Goal: Use online tool/utility: Utilize a website feature to perform a specific function

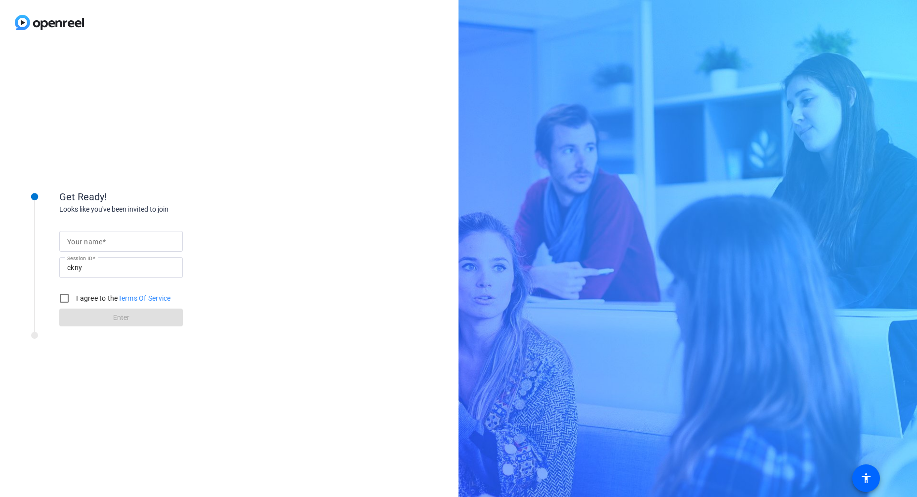
click at [118, 245] on input "Your name" at bounding box center [121, 241] width 108 height 12
type input "[PERSON_NAME]"
click at [61, 300] on input "I agree to the Terms Of Service" at bounding box center [64, 298] width 20 height 20
checkbox input "true"
click at [82, 308] on span at bounding box center [121, 317] width 124 height 24
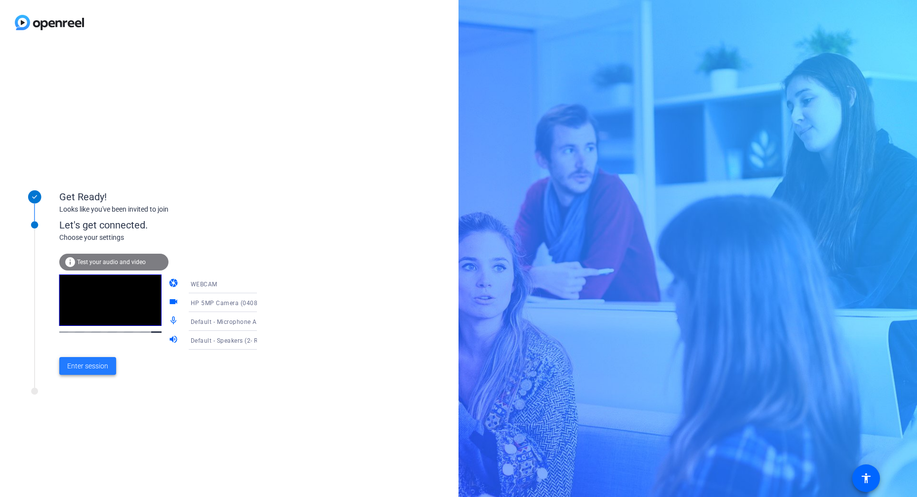
click at [97, 365] on span "Enter session" at bounding box center [87, 366] width 41 height 10
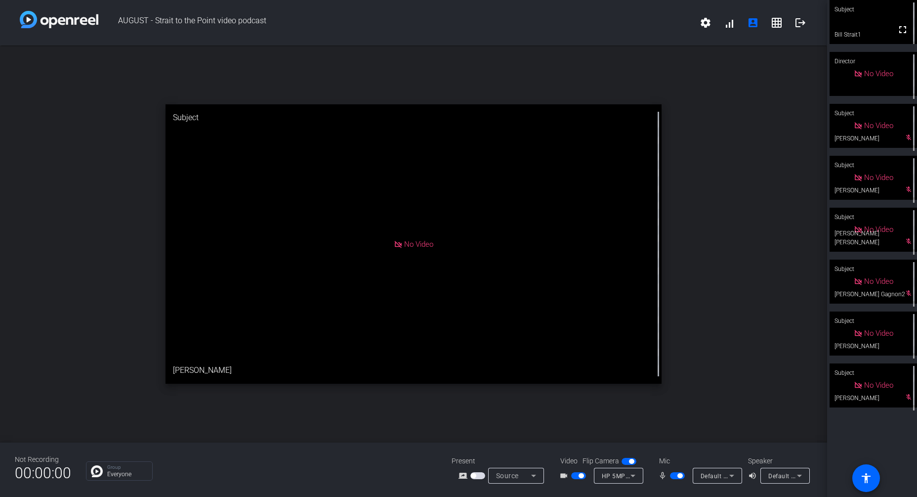
drag, startPoint x: 5, startPoint y: 414, endPoint x: 789, endPoint y: 258, distance: 799.2
click at [789, 258] on div "open_in_new Subject No Video [PERSON_NAME]" at bounding box center [413, 243] width 827 height 397
click at [641, 479] on div "HP 5MP Camera (0408:545f)" at bounding box center [618, 476] width 49 height 16
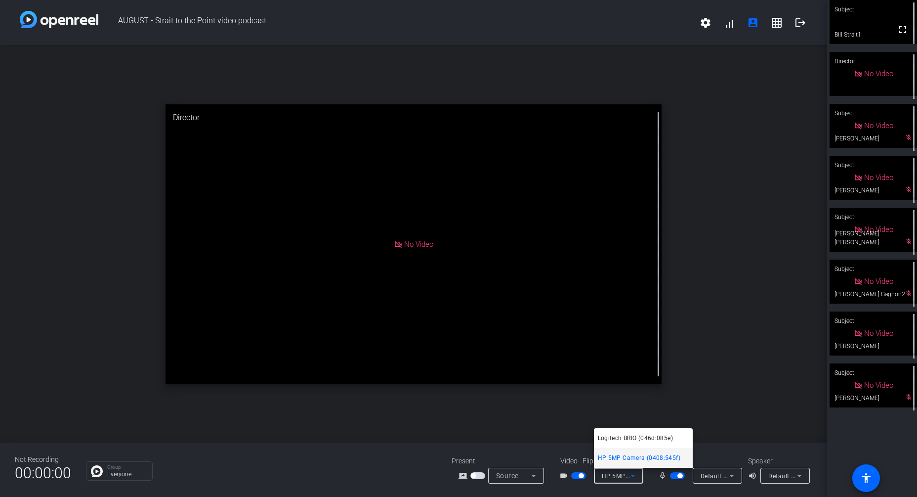
click at [774, 373] on div at bounding box center [458, 248] width 917 height 497
click at [632, 477] on icon at bounding box center [633, 476] width 12 height 12
click at [655, 437] on span "Logitech BRIO (046d:085e)" at bounding box center [635, 438] width 75 height 12
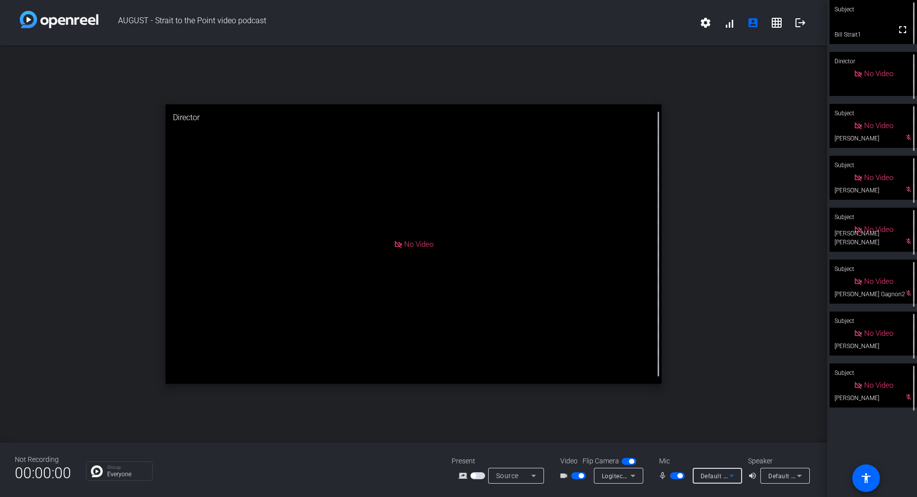
click at [726, 474] on icon at bounding box center [732, 476] width 12 height 12
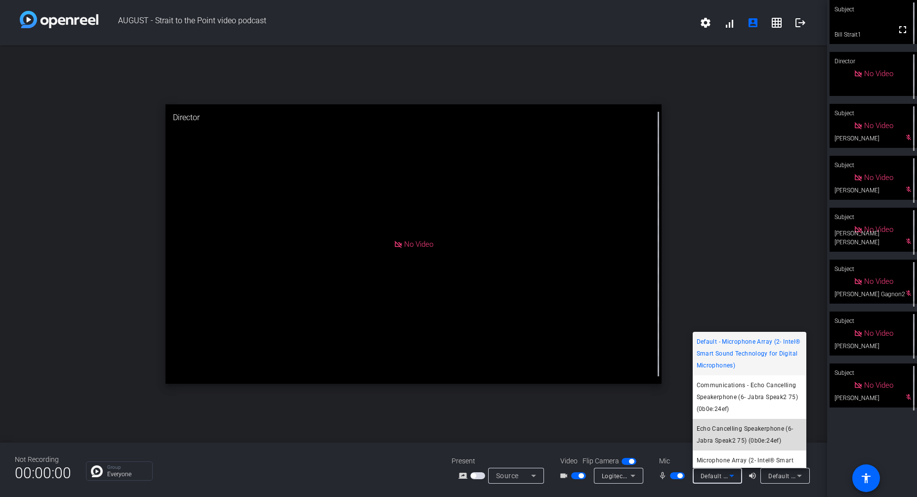
click at [754, 439] on span "Echo Cancelling Speakerphone (6- Jabra Speak2 75) (0b0e:24ef)" at bounding box center [750, 435] width 106 height 24
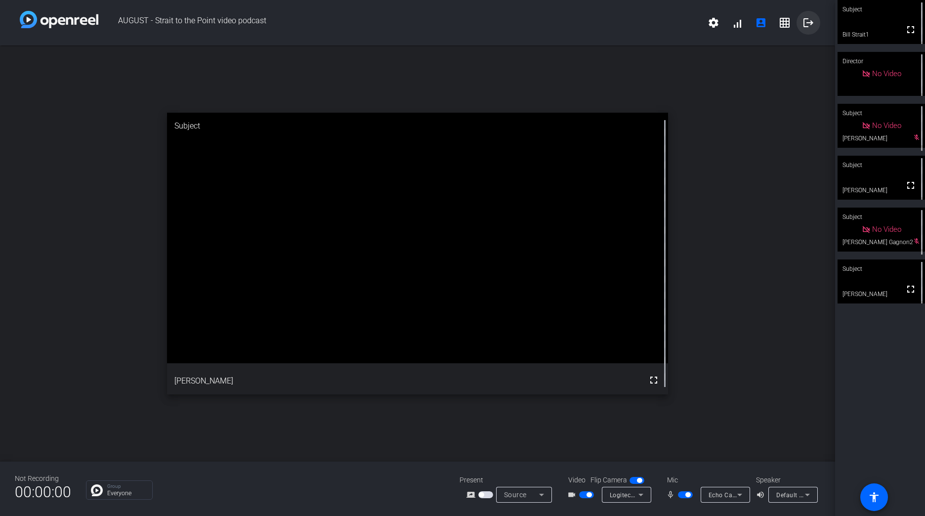
click at [812, 27] on mat-icon "logout" at bounding box center [809, 23] width 12 height 12
